Goal: Task Accomplishment & Management: Manage account settings

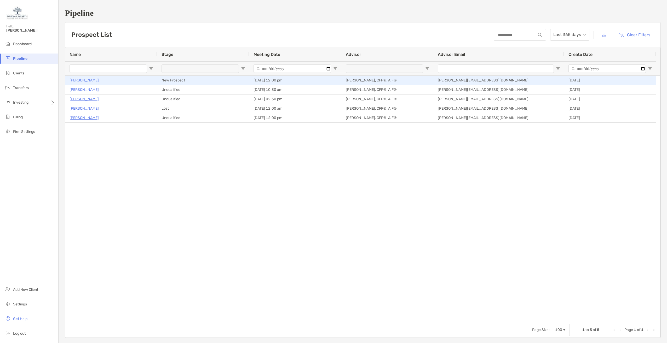
click at [89, 80] on p "[PERSON_NAME]" at bounding box center [84, 80] width 29 height 7
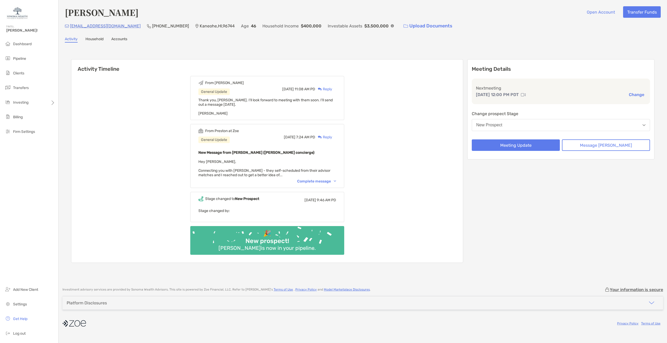
click at [325, 183] on div "Complete message" at bounding box center [316, 181] width 39 height 4
